Goal: Information Seeking & Learning: Learn about a topic

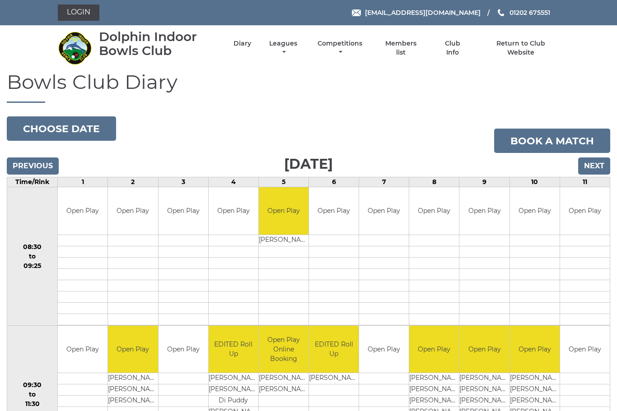
click at [414, 51] on link "Members list" at bounding box center [401, 48] width 42 height 18
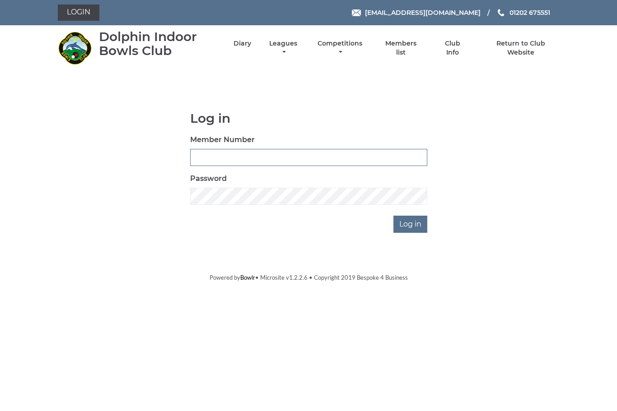
type input "3543"
click at [411, 224] on input "Log in" at bounding box center [410, 224] width 34 height 17
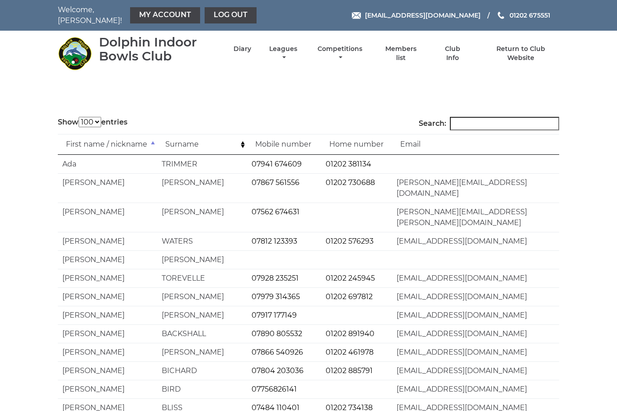
select select "100"
click at [299, 50] on link "Leagues" at bounding box center [283, 54] width 33 height 18
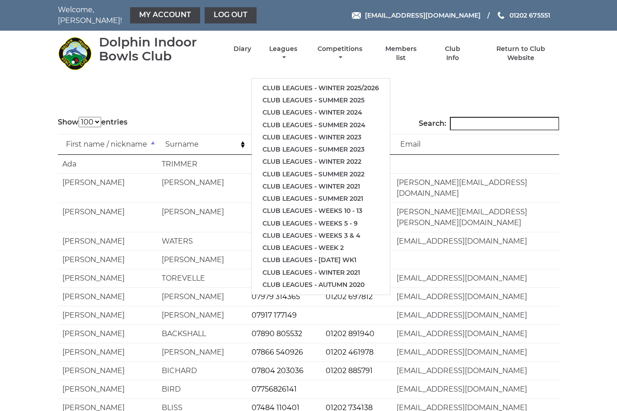
click at [350, 94] on link "Club leagues - Summer 2025" at bounding box center [320, 100] width 138 height 12
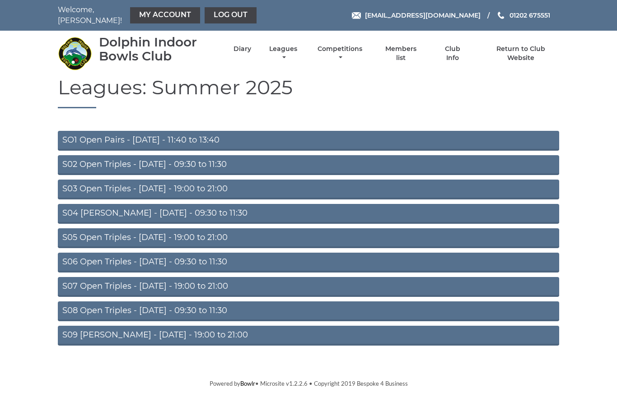
click at [144, 133] on link "SO1 Open Pairs - Monday - 11:40 to 13:40" at bounding box center [308, 141] width 501 height 20
click at [213, 211] on link "S04 [PERSON_NAME] - [DATE] - 09:30 to 11:30" at bounding box center [308, 214] width 501 height 20
click at [195, 338] on link "S09 [PERSON_NAME] - [DATE] - 19:00 to 21:00" at bounding box center [308, 336] width 501 height 20
click at [163, 254] on link "S06 Open Triples - [DATE] - 09:30 to 11:30" at bounding box center [308, 263] width 501 height 20
click at [299, 47] on link "Leagues" at bounding box center [283, 54] width 33 height 18
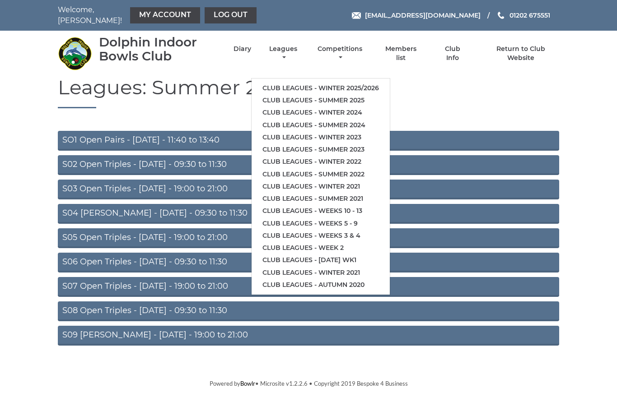
click at [386, 82] on link "Club leagues - Winter 2025/2026" at bounding box center [320, 88] width 138 height 12
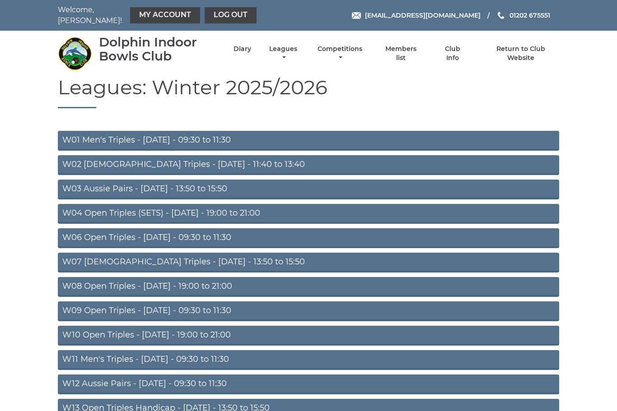
click at [209, 186] on link "W03 Aussie Pairs - [DATE] - 13:50 to 15:50" at bounding box center [308, 190] width 501 height 20
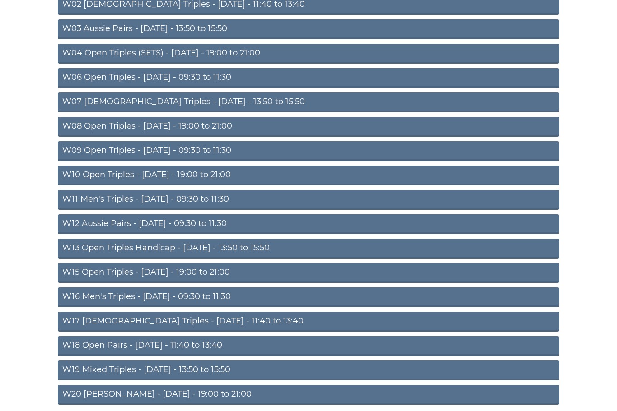
scroll to position [159, 0]
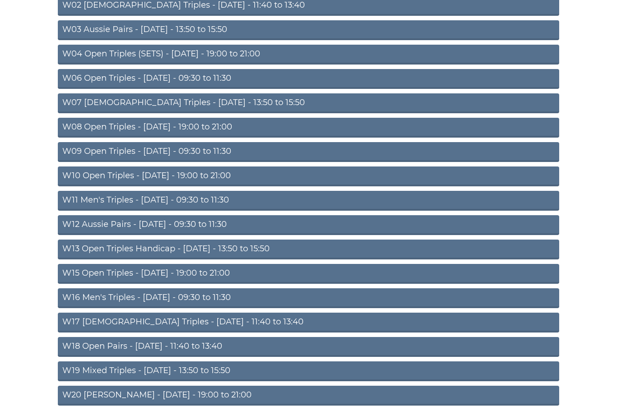
click at [165, 245] on link "W13 Open Triples Handicap - [DATE] - 13:50 to 15:50" at bounding box center [308, 250] width 501 height 20
